Goal: Task Accomplishment & Management: Complete application form

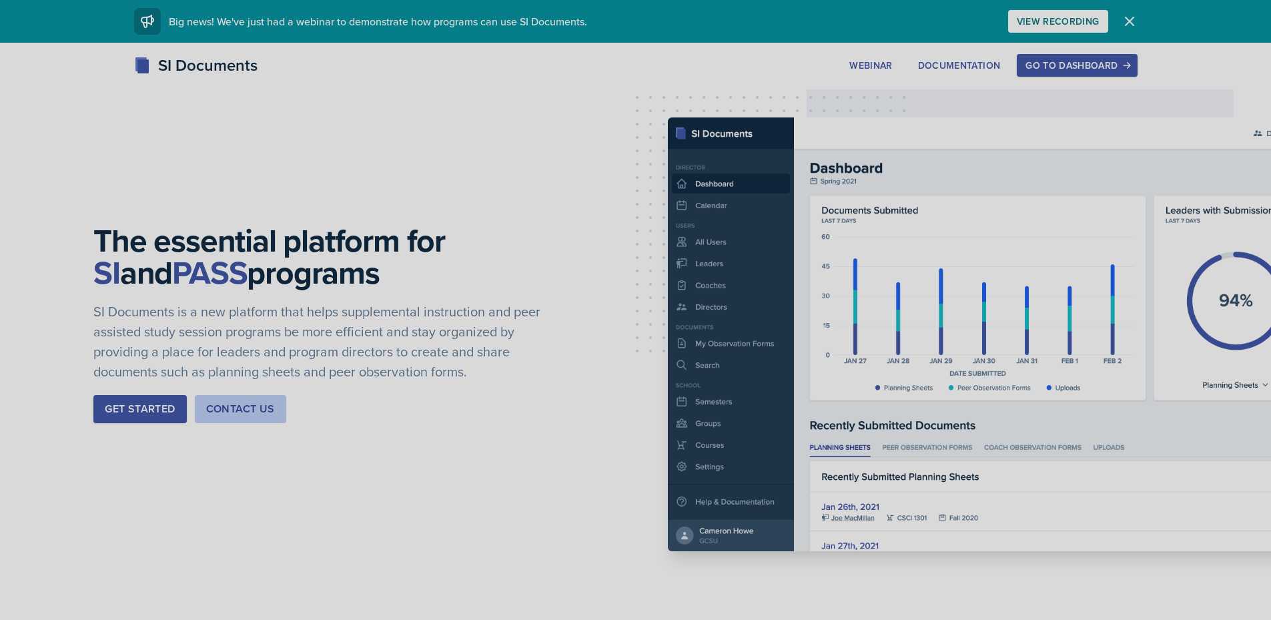
click at [1087, 68] on div "Go to Dashboard" at bounding box center [1077, 65] width 103 height 11
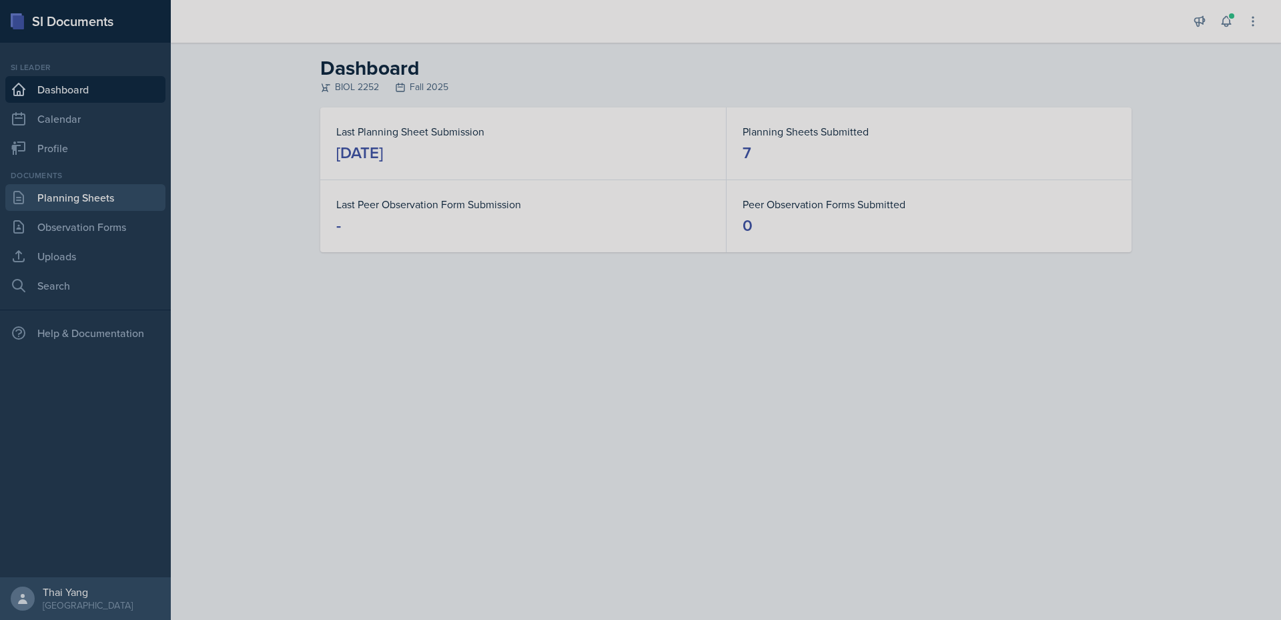
click at [97, 196] on link "Planning Sheets" at bounding box center [85, 197] width 160 height 27
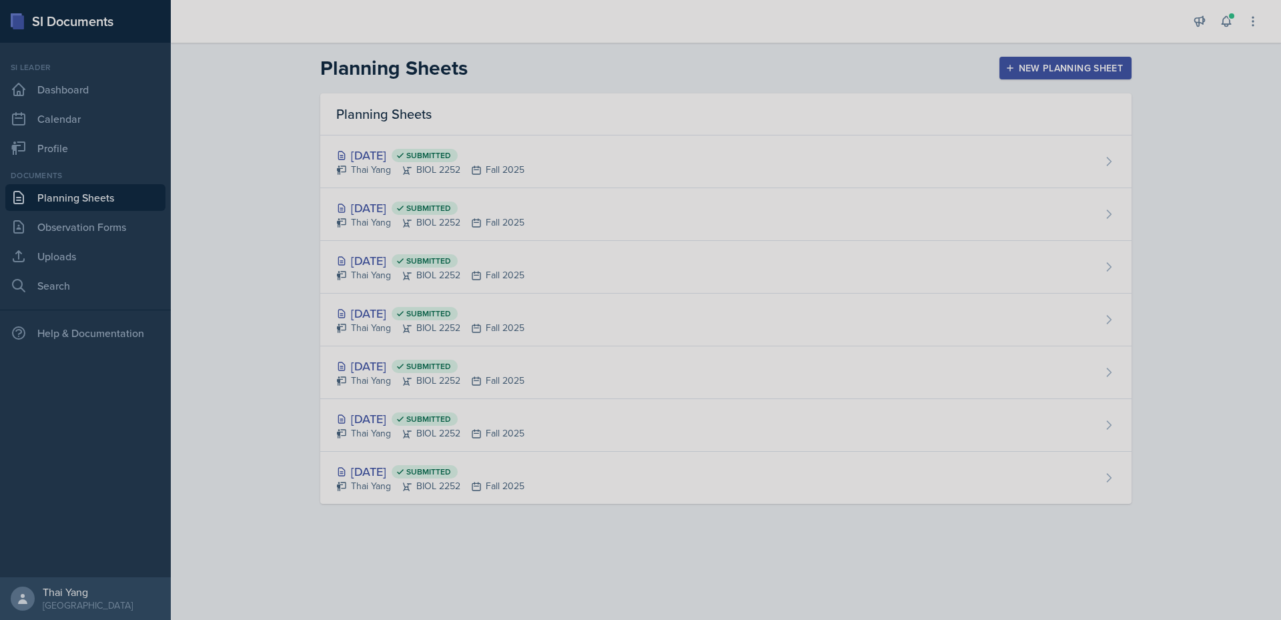
click at [1040, 70] on div "New Planning Sheet" at bounding box center [1065, 68] width 115 height 11
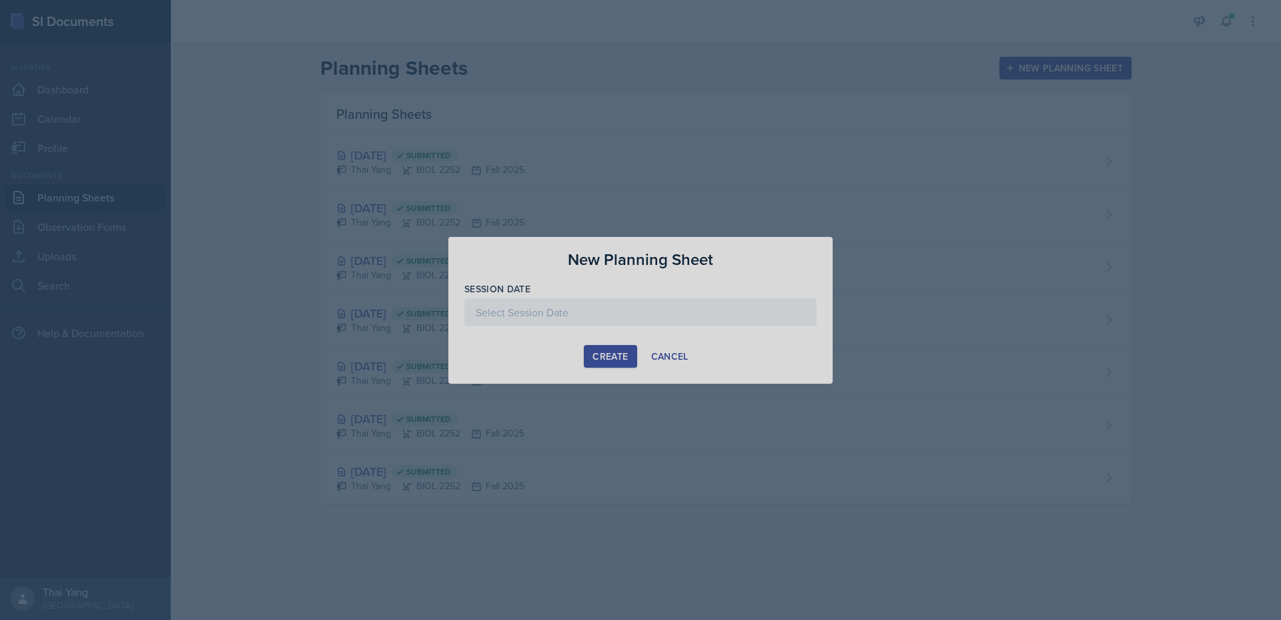
click at [621, 308] on div at bounding box center [641, 312] width 352 height 28
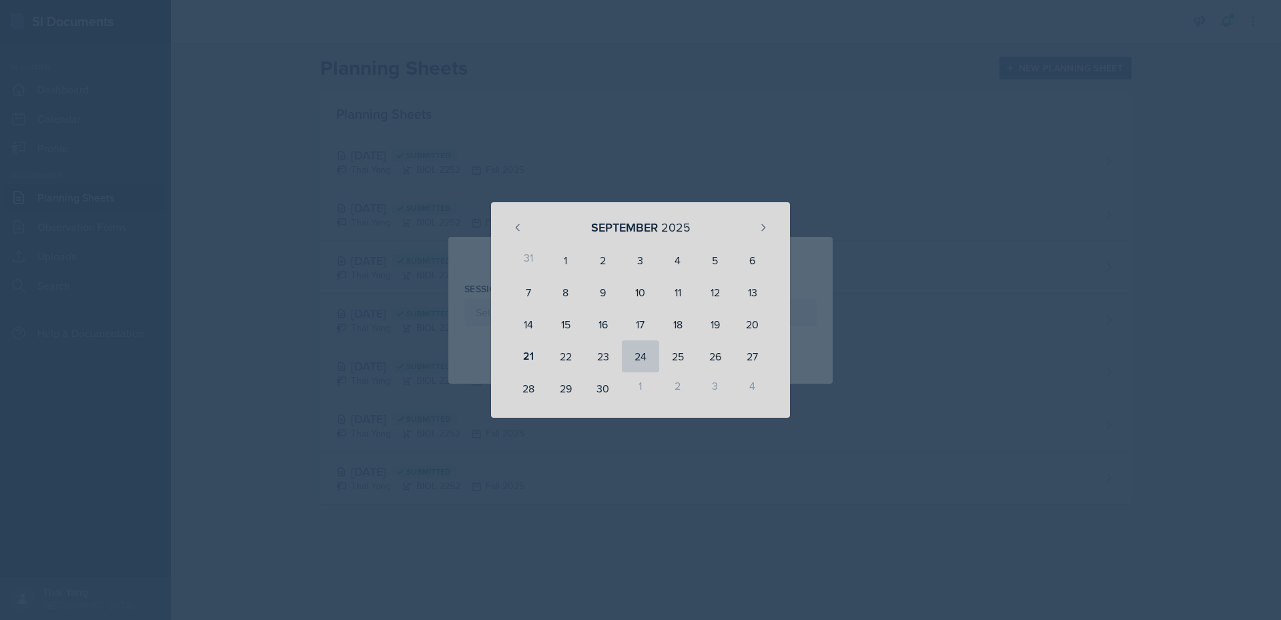
click at [643, 355] on div "24" at bounding box center [640, 356] width 37 height 32
type input "[DATE]"
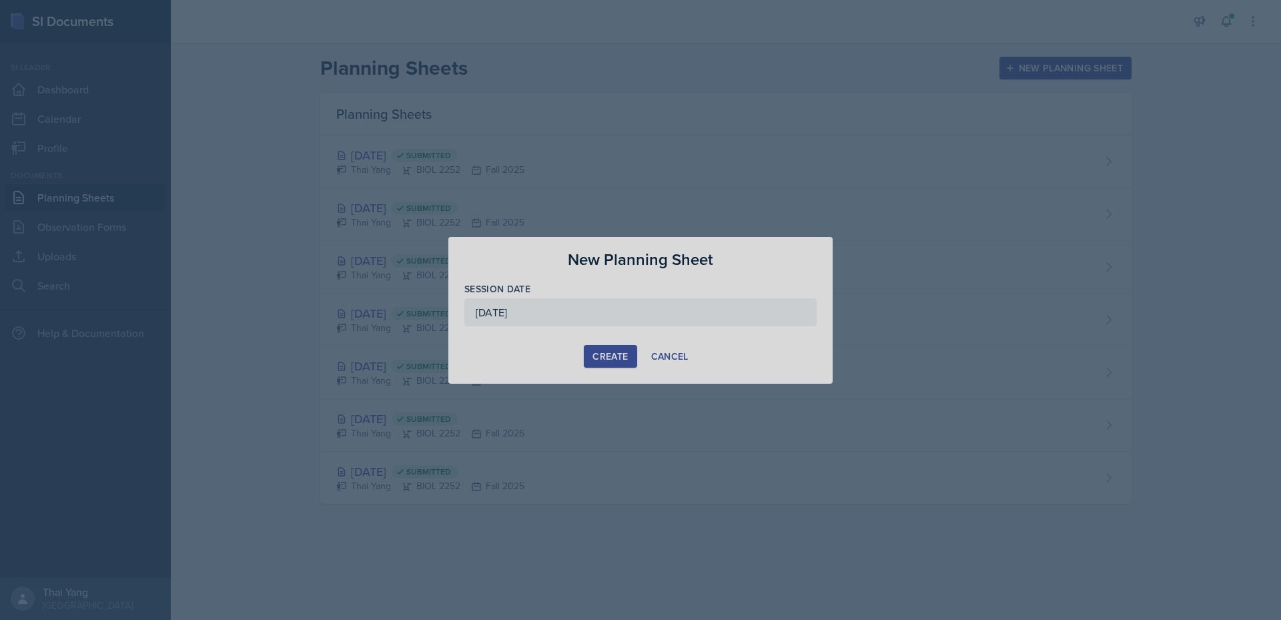
click at [613, 356] on div "Create" at bounding box center [610, 356] width 35 height 11
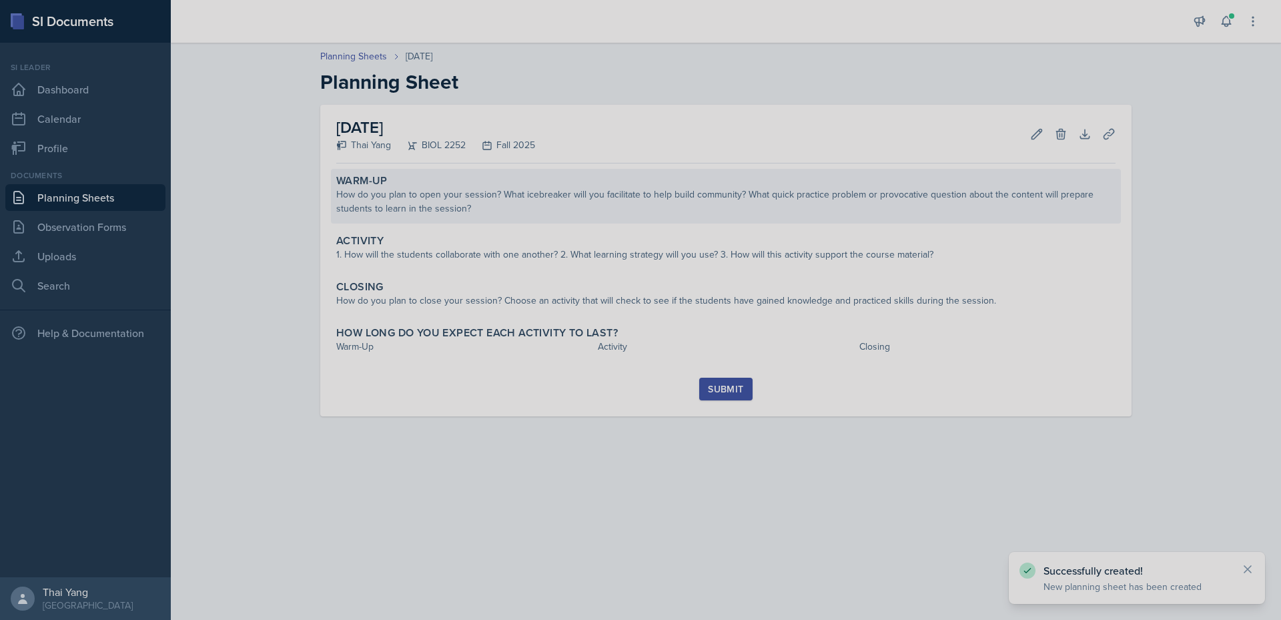
click at [649, 200] on div "How do you plan to open your session? What icebreaker will you facilitate to he…" at bounding box center [726, 202] width 780 height 28
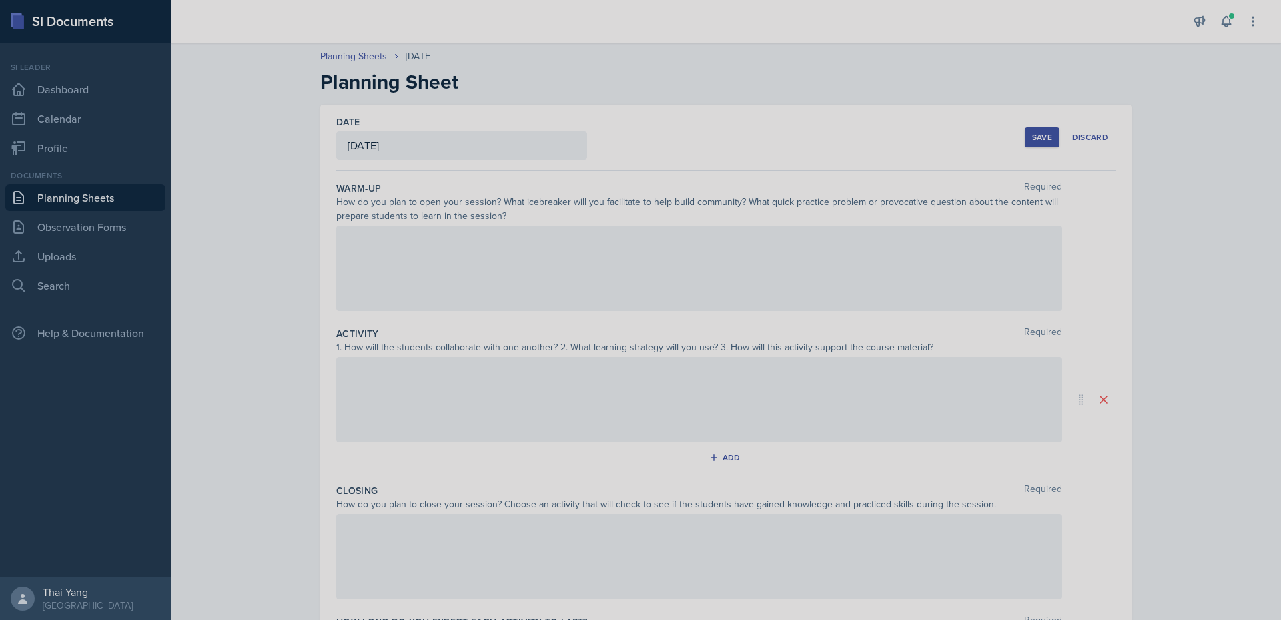
click at [613, 262] on div at bounding box center [699, 268] width 726 height 85
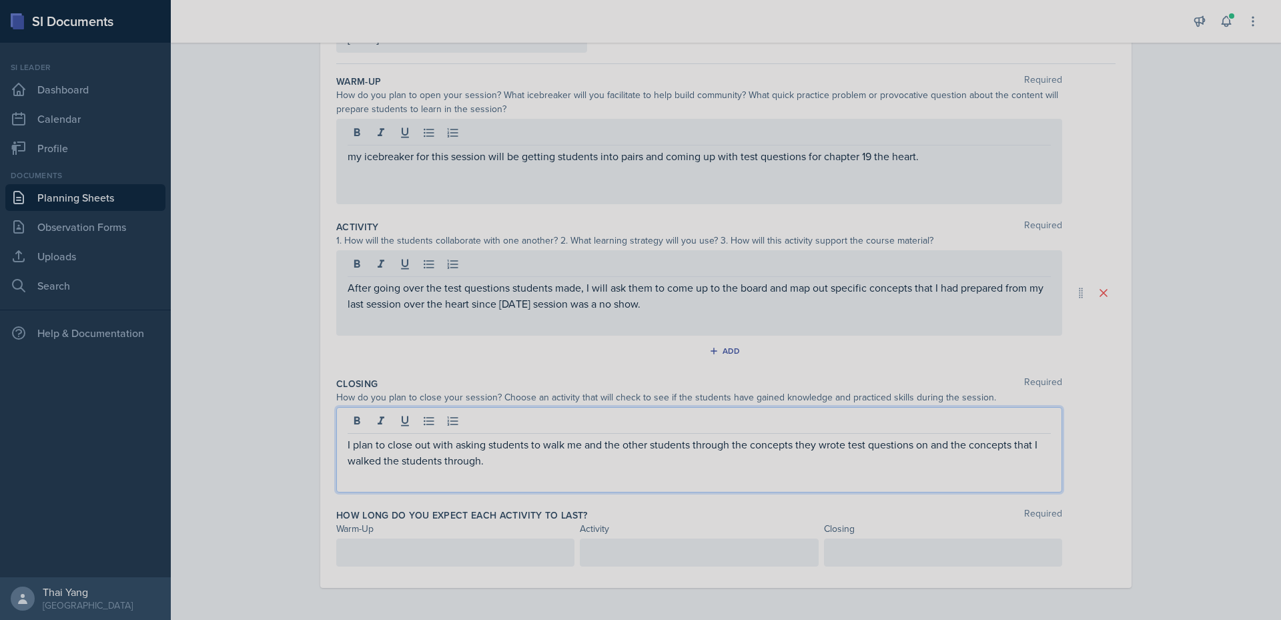
scroll to position [130, 0]
click at [471, 545] on p at bounding box center [456, 553] width 216 height 16
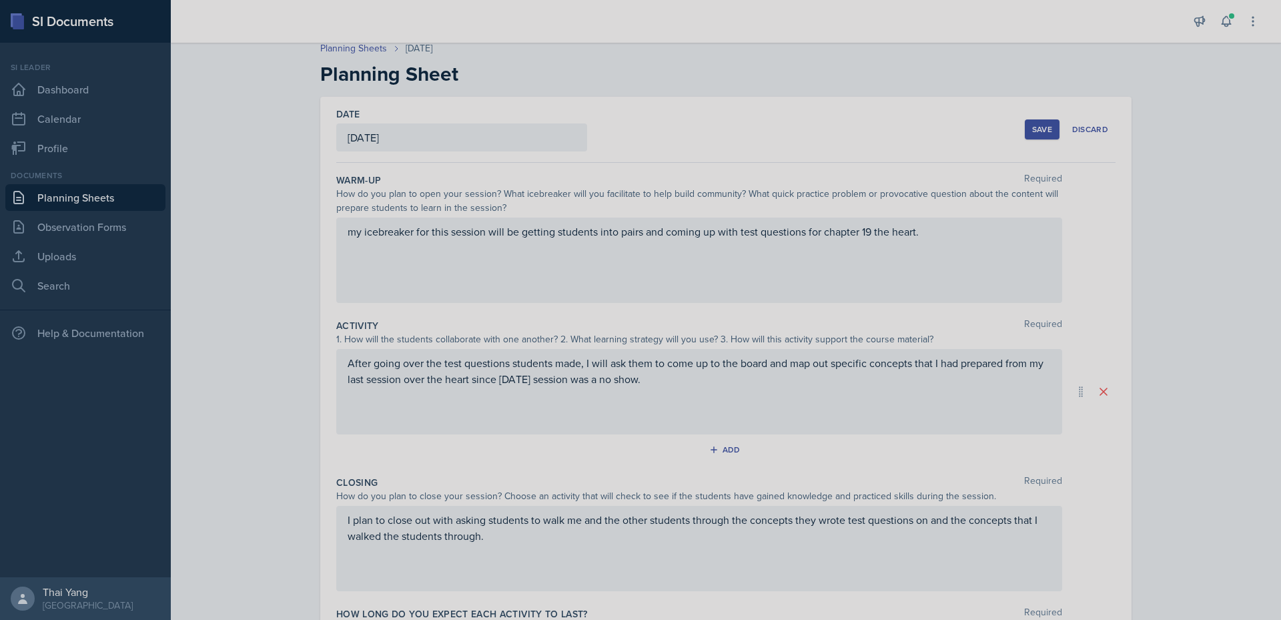
scroll to position [0, 0]
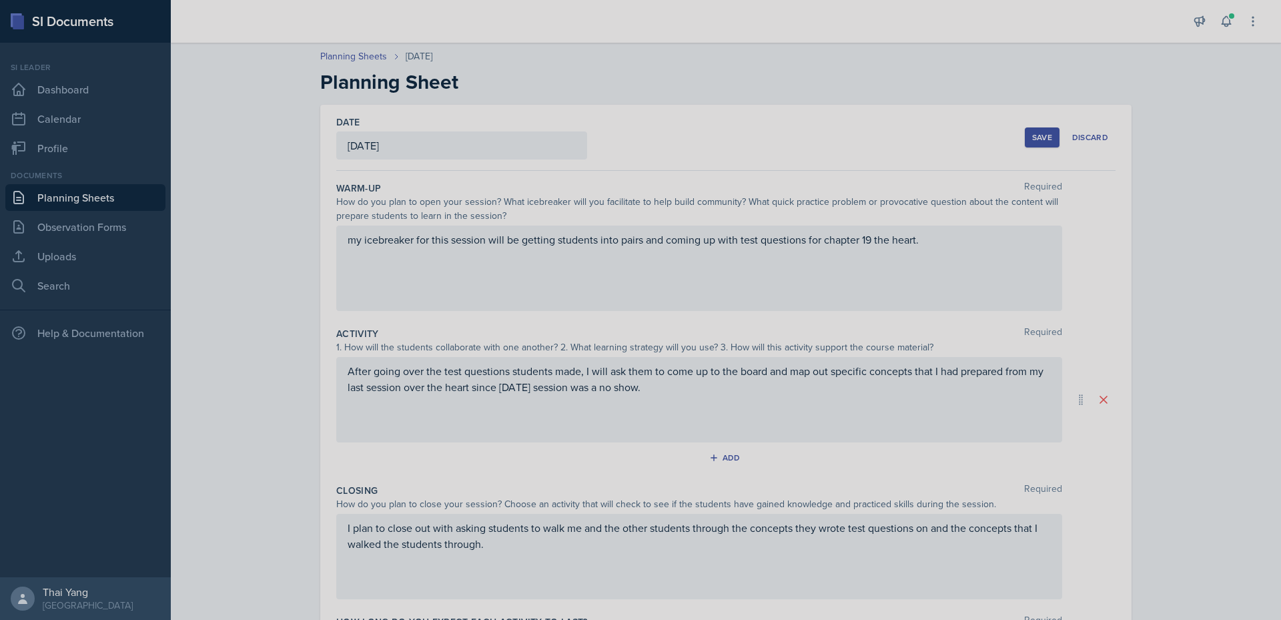
click at [1032, 137] on div "Save" at bounding box center [1042, 137] width 20 height 11
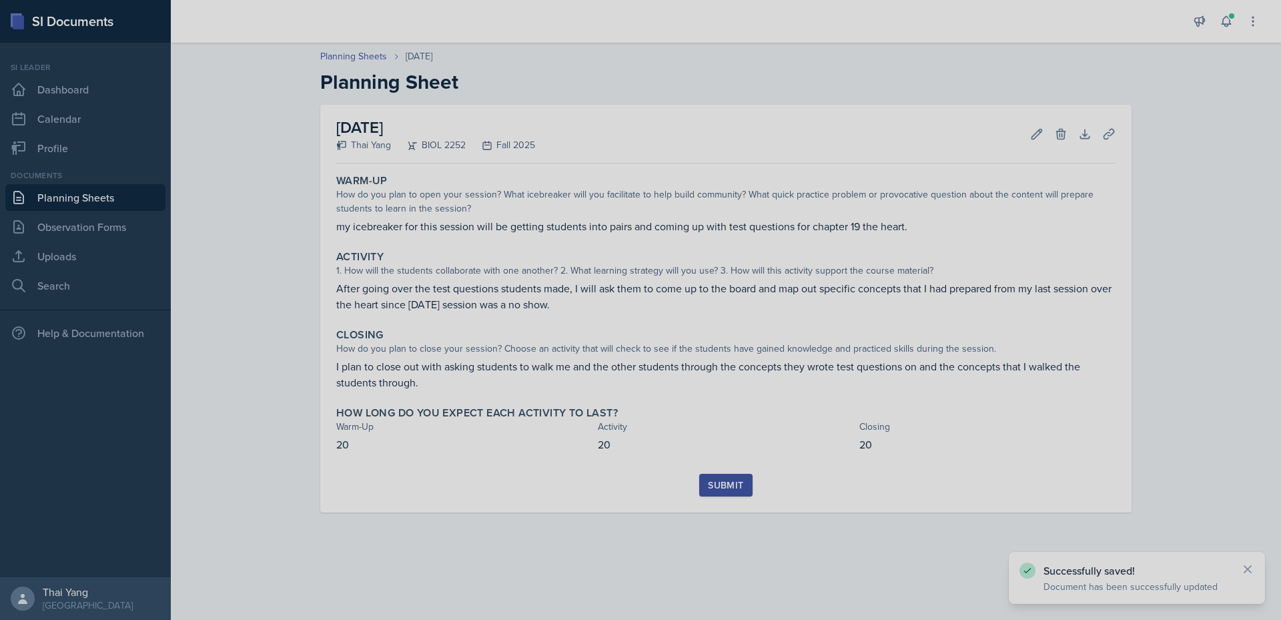
click at [727, 475] on button "Submit" at bounding box center [725, 485] width 53 height 23
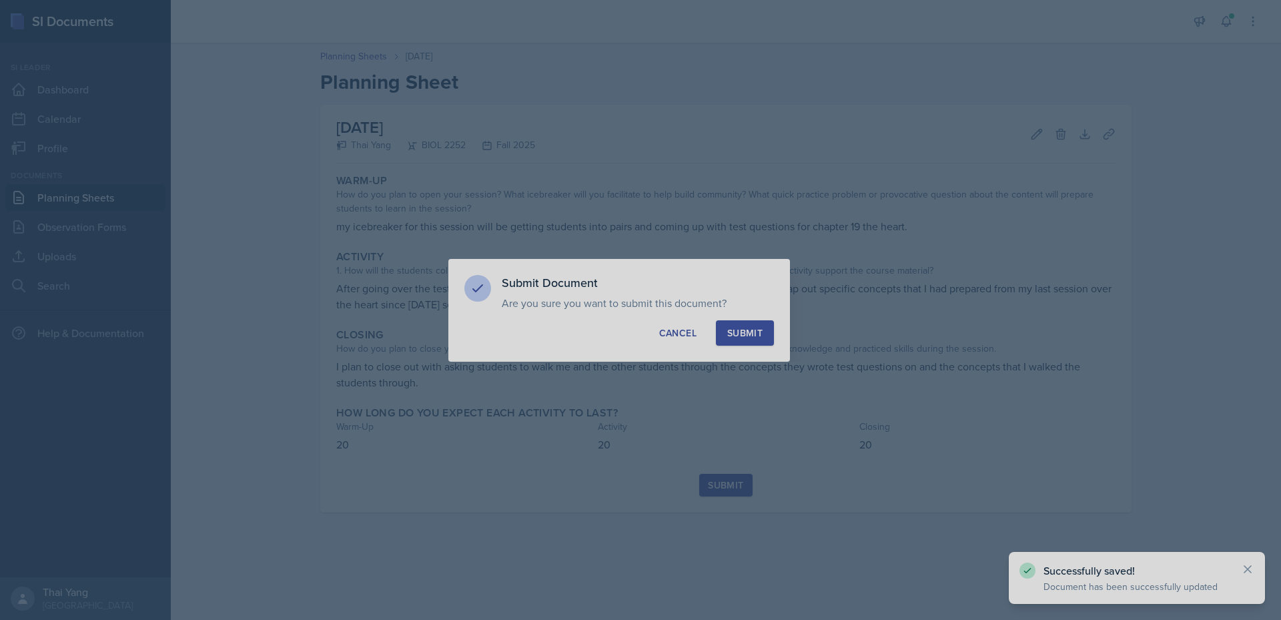
click at [751, 335] on div "Submit" at bounding box center [744, 332] width 35 height 13
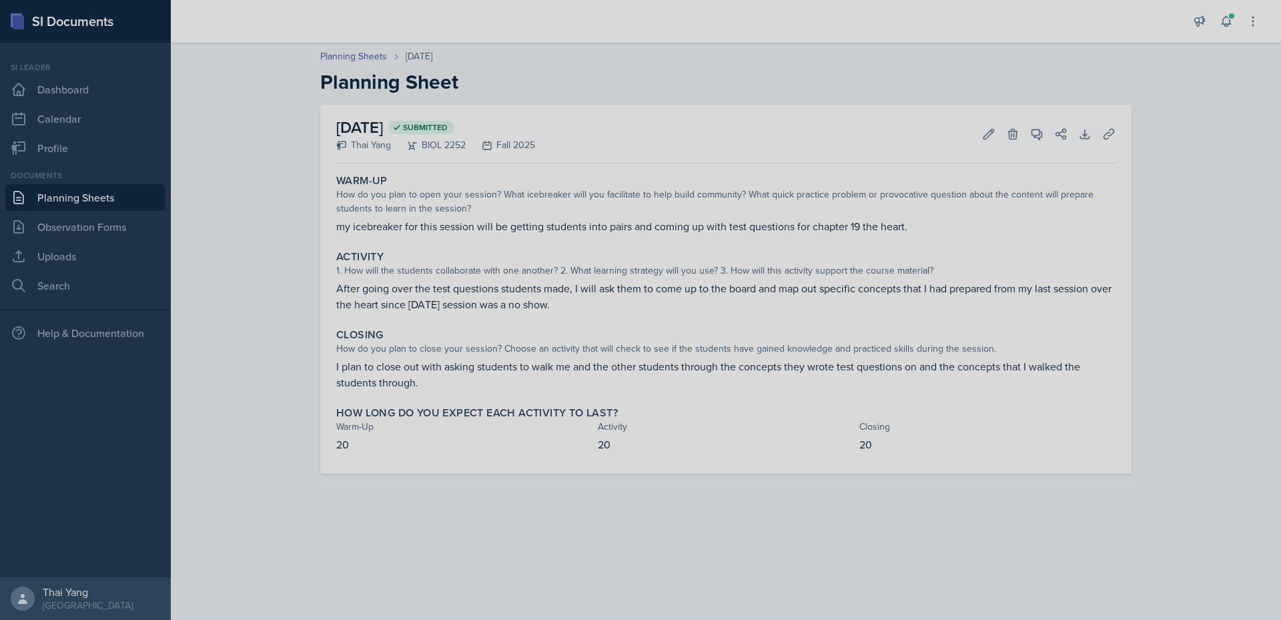
click at [99, 192] on link "Planning Sheets" at bounding box center [85, 197] width 160 height 27
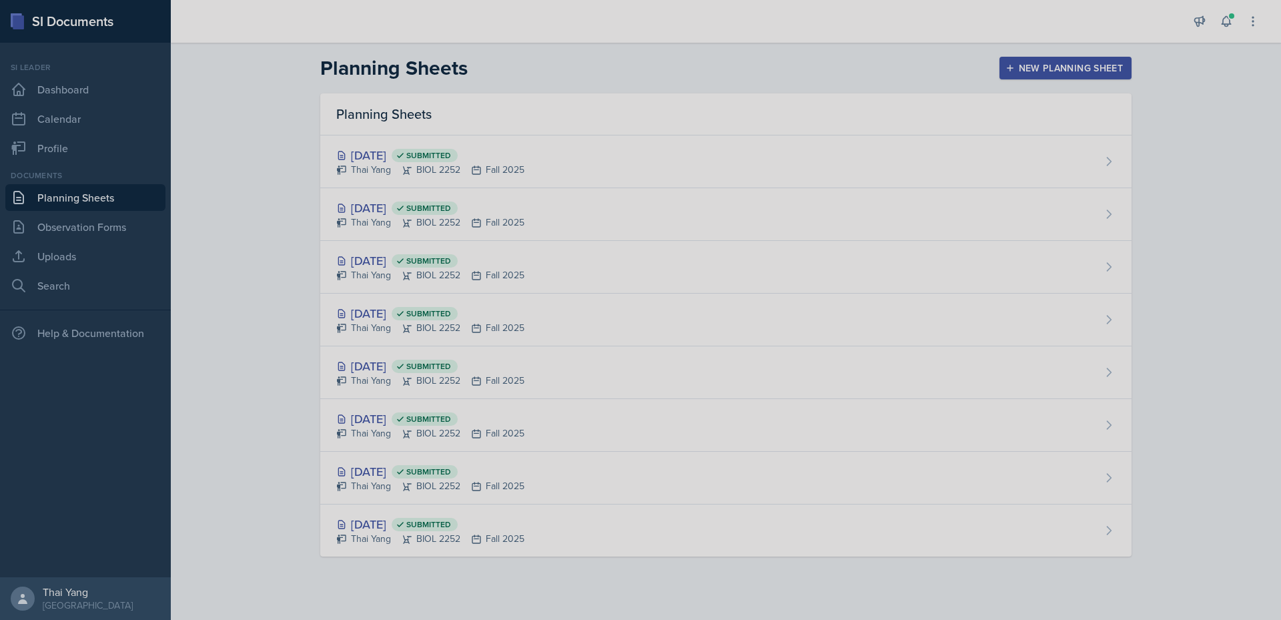
click at [1028, 73] on div "New Planning Sheet" at bounding box center [1065, 68] width 115 height 11
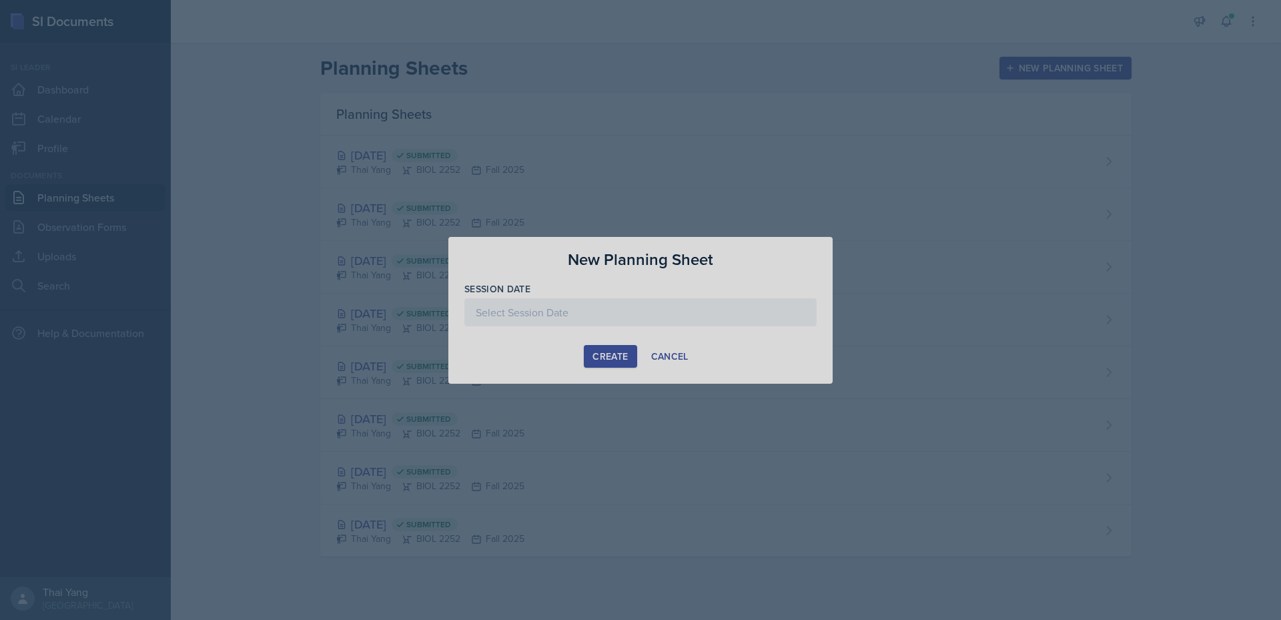
click at [572, 312] on div at bounding box center [641, 312] width 352 height 28
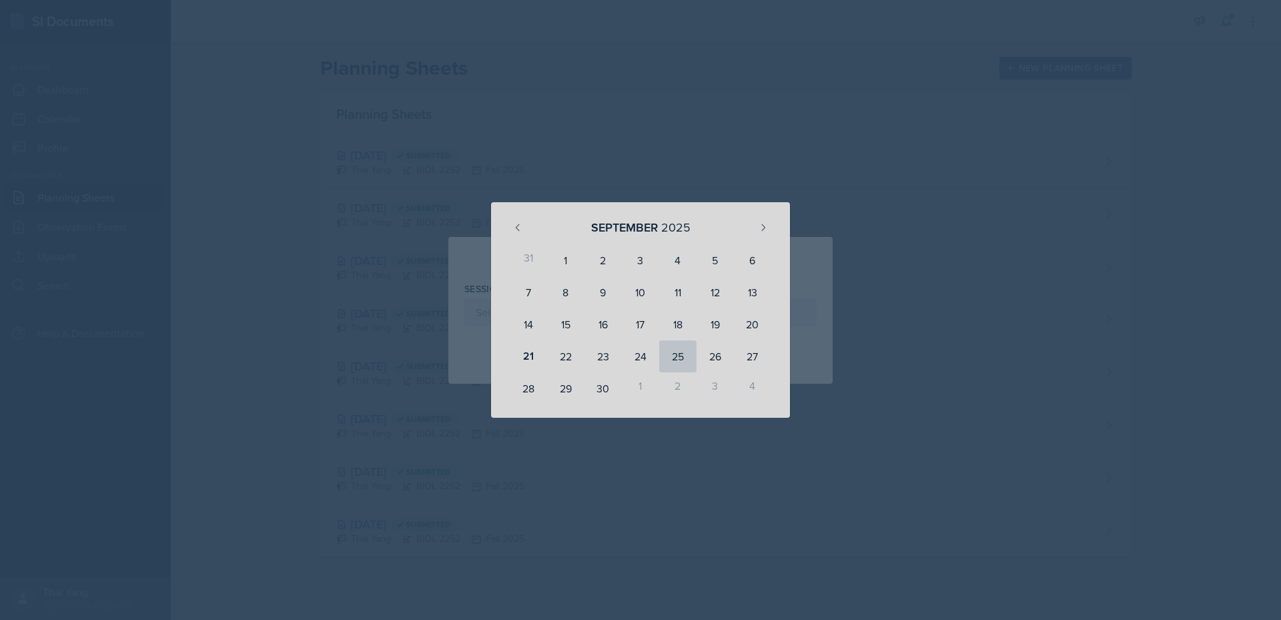
click at [677, 357] on div "25" at bounding box center [677, 356] width 37 height 32
type input "September 25th, 2025"
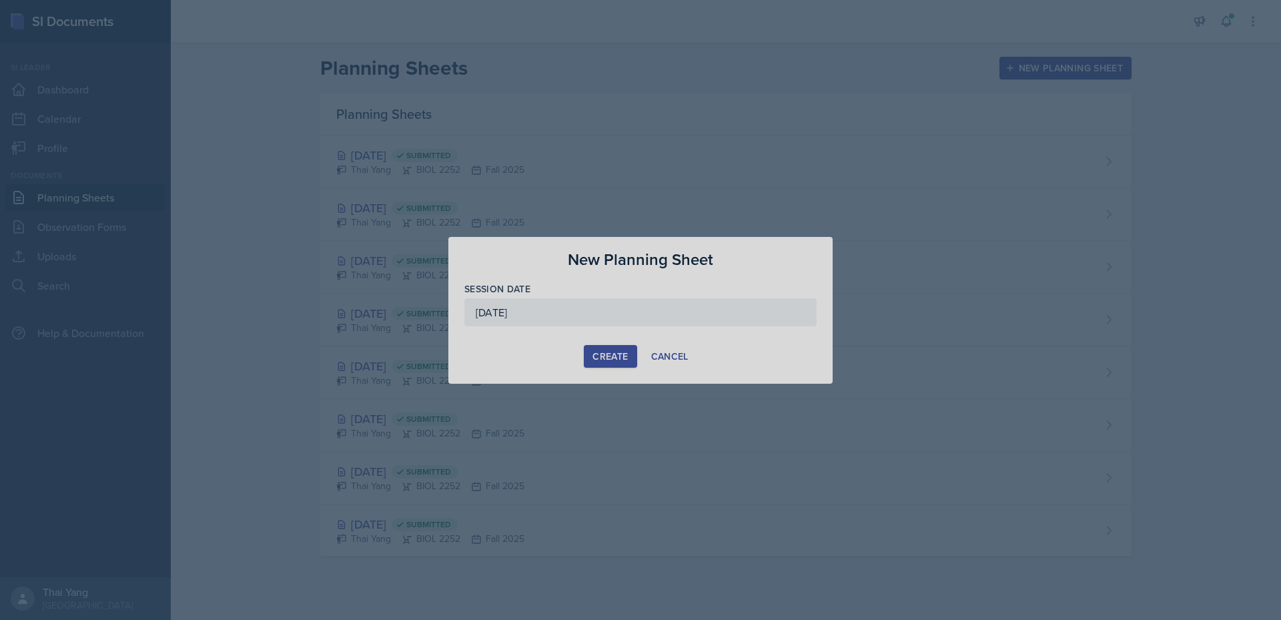
drag, startPoint x: 600, startPoint y: 349, endPoint x: 593, endPoint y: 352, distance: 7.8
click at [597, 350] on button "Create" at bounding box center [610, 356] width 53 height 23
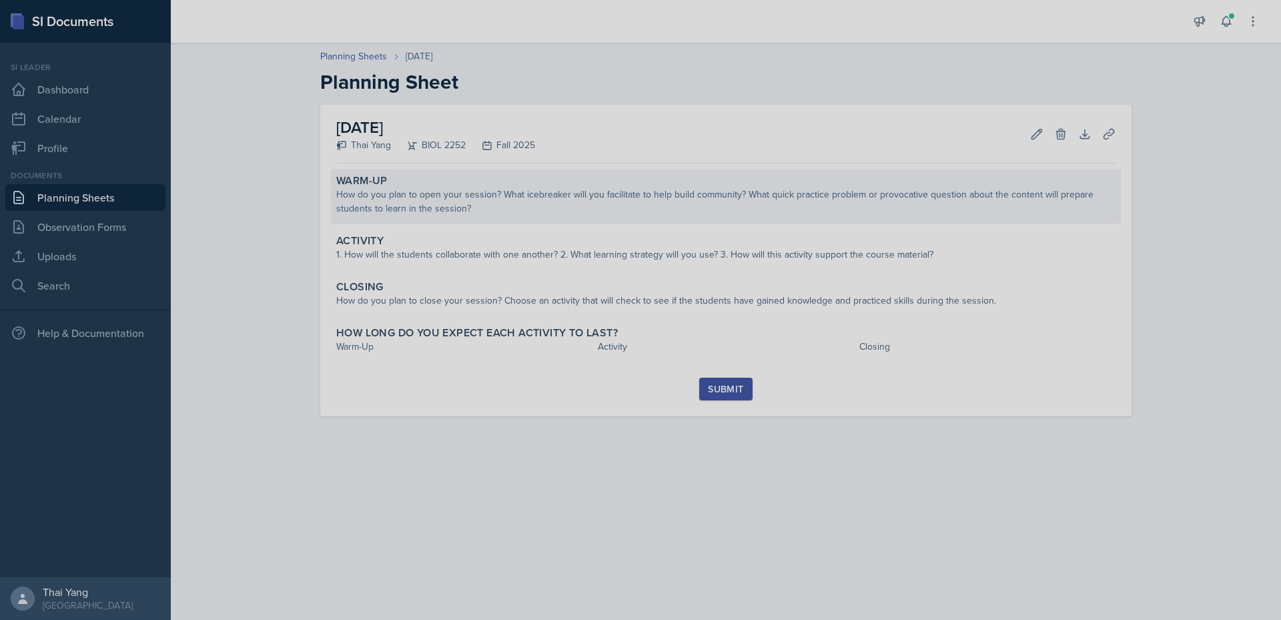
click at [634, 215] on div "How do you plan to open your session? What icebreaker will you facilitate to he…" at bounding box center [726, 202] width 780 height 28
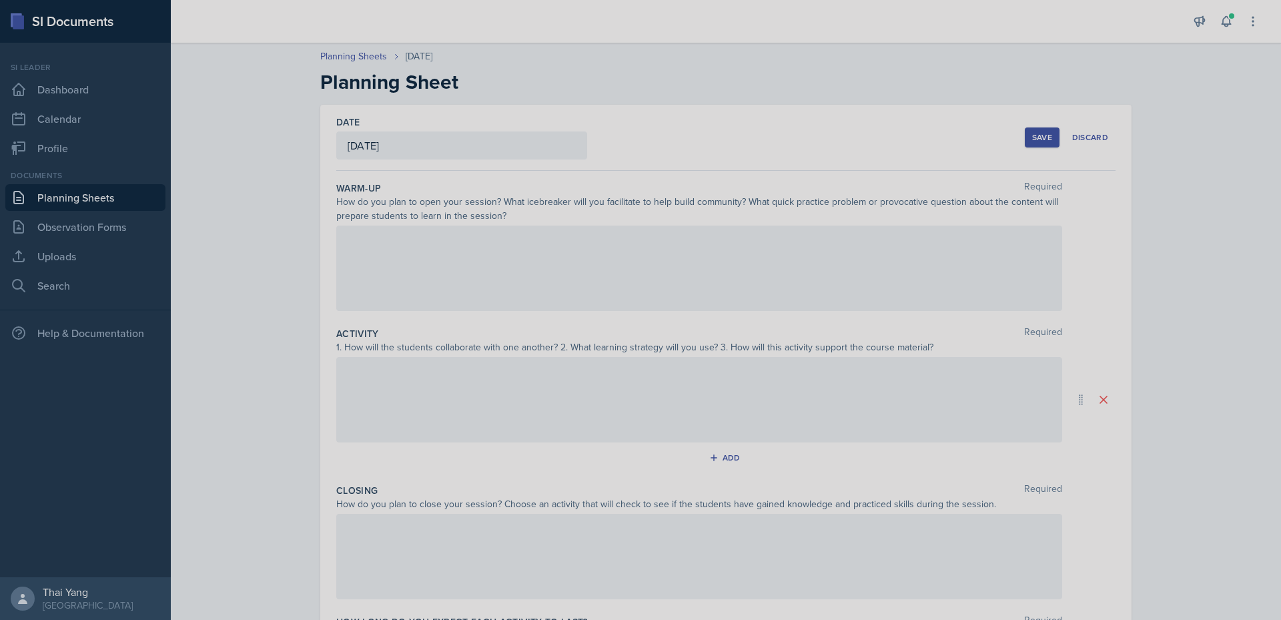
click at [644, 260] on div at bounding box center [699, 268] width 726 height 85
click at [800, 247] on div at bounding box center [699, 241] width 703 height 22
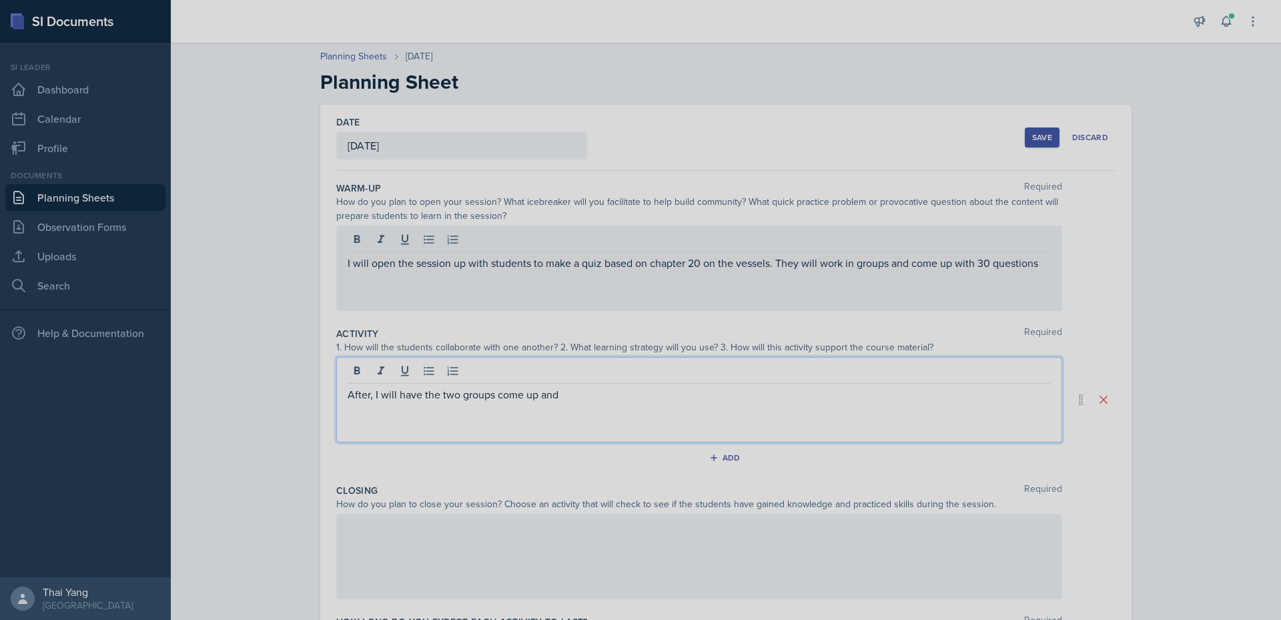
click at [749, 390] on p "After, I will have the two groups come up and" at bounding box center [699, 394] width 703 height 16
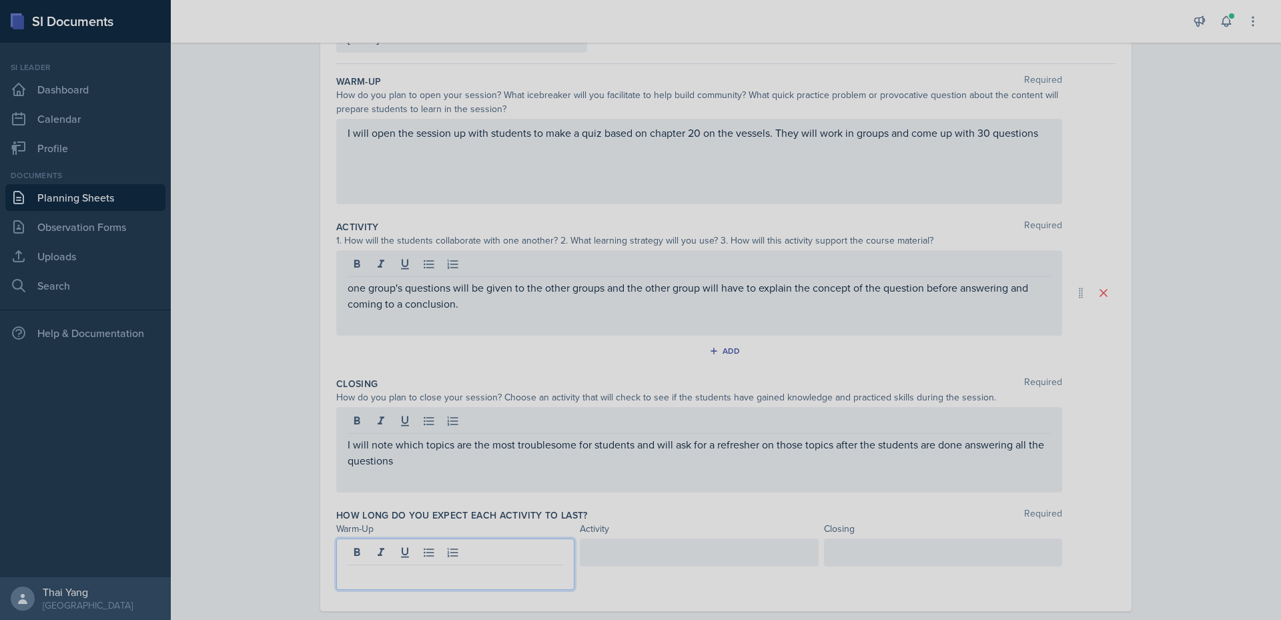
scroll to position [130, 0]
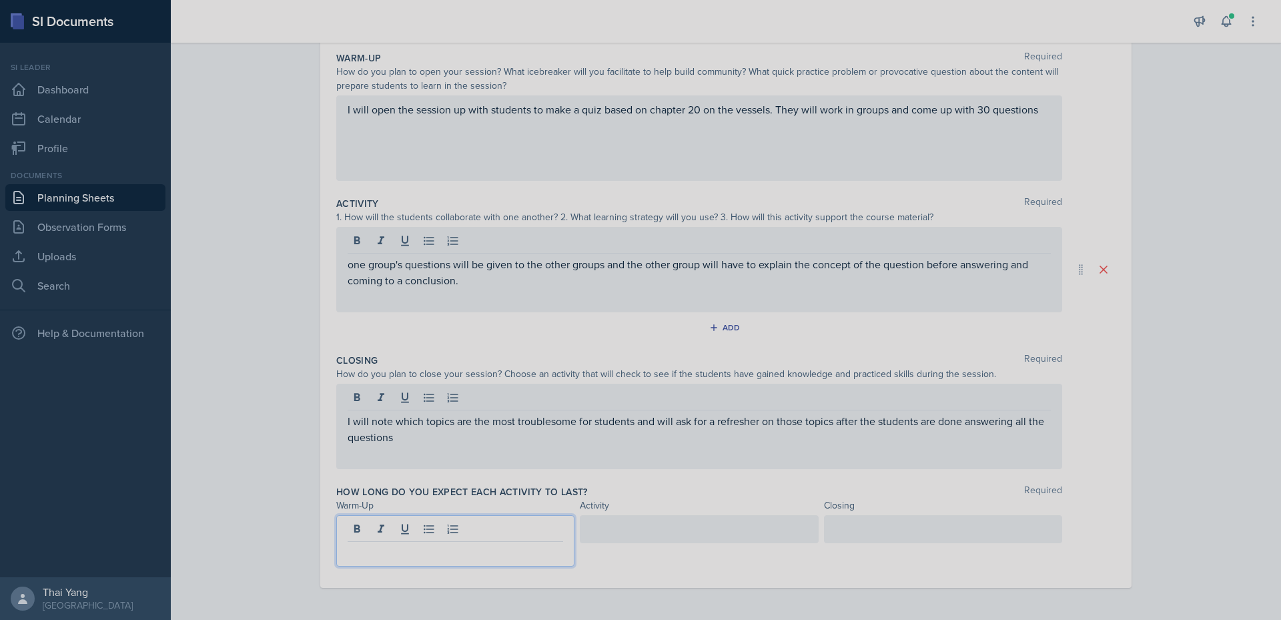
click at [495, 549] on p at bounding box center [456, 553] width 216 height 16
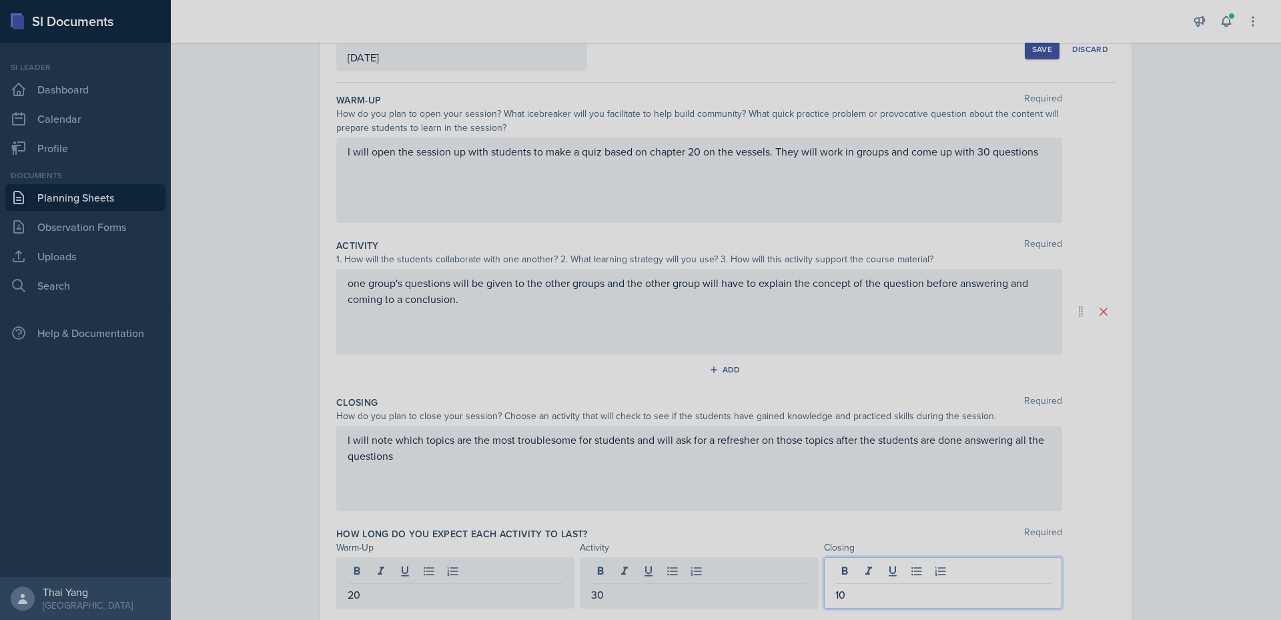
scroll to position [0, 0]
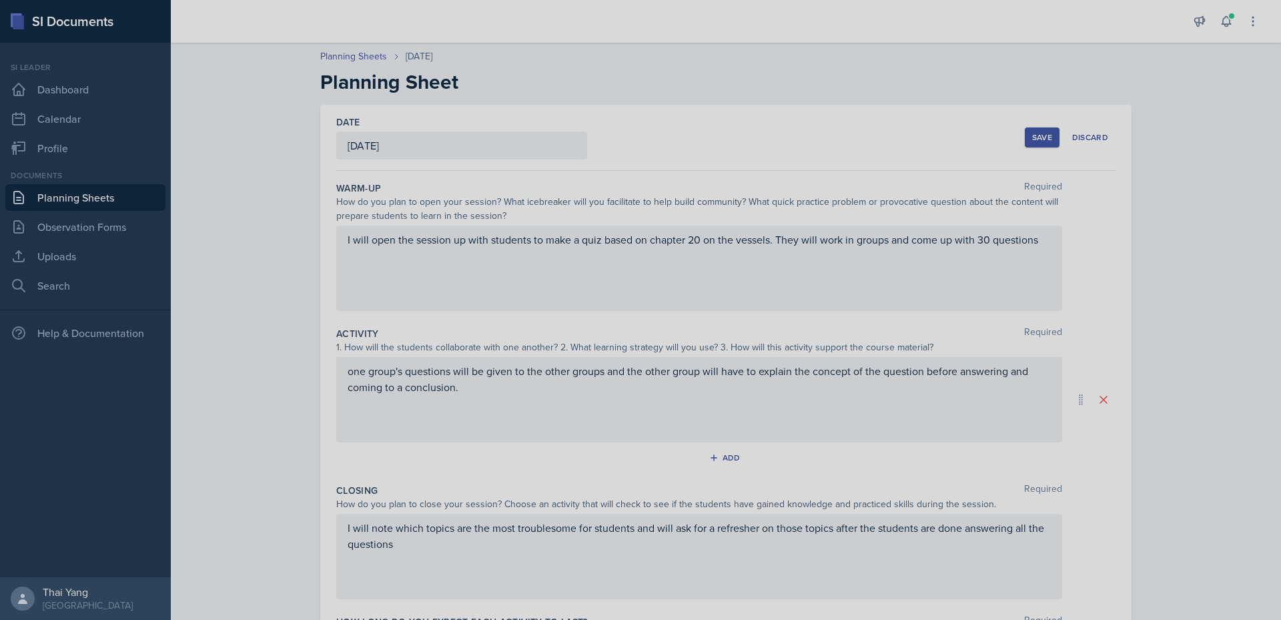
drag, startPoint x: 1038, startPoint y: 137, endPoint x: 1038, endPoint y: 145, distance: 8.0
click at [1038, 138] on div "Save" at bounding box center [1042, 137] width 20 height 11
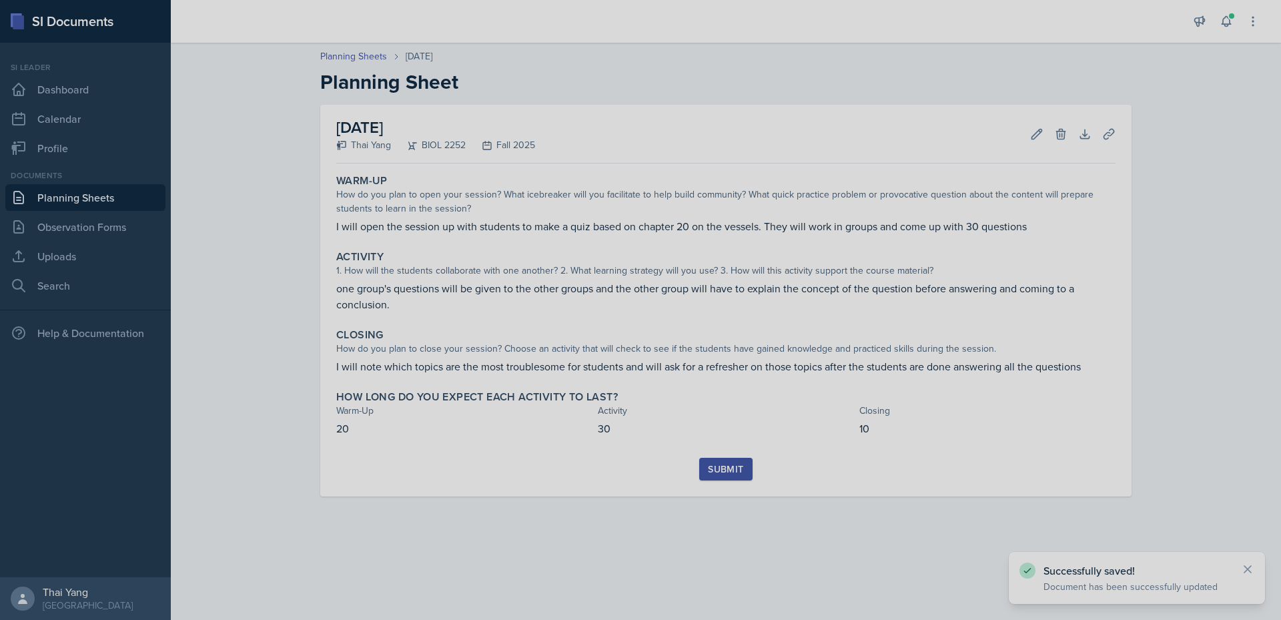
click at [715, 461] on button "Submit" at bounding box center [725, 469] width 53 height 23
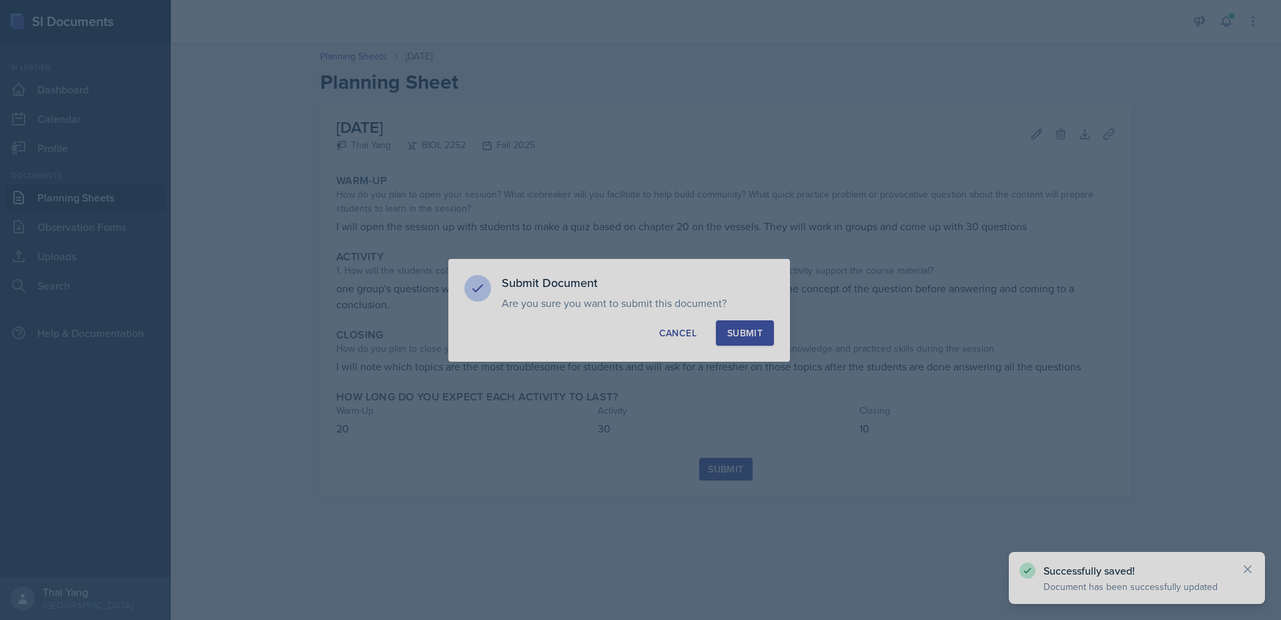
click at [752, 341] on button "Submit" at bounding box center [745, 332] width 58 height 25
